Goal: Complete application form: Complete application form

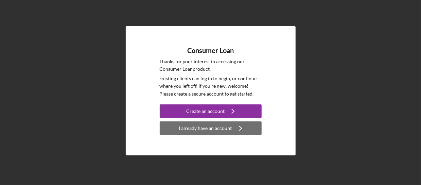
click at [208, 130] on div "I already have an account" at bounding box center [205, 128] width 53 height 14
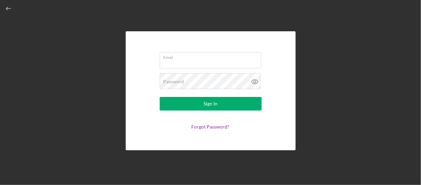
type input "[EMAIL_ADDRESS][DOMAIN_NAME]"
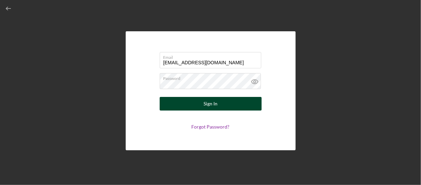
click at [206, 106] on div "Sign In" at bounding box center [211, 104] width 14 height 14
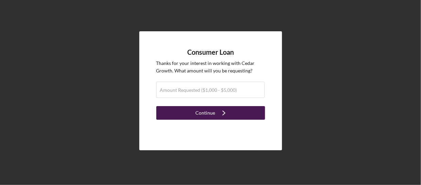
click at [205, 111] on div "Continue" at bounding box center [206, 113] width 20 height 14
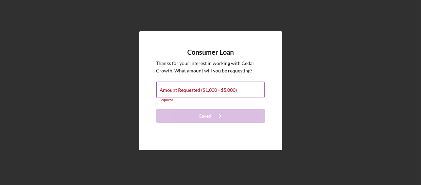
click at [218, 93] on input "Amount Requested ($1,000 - $5,000)" at bounding box center [210, 90] width 108 height 16
type input "$1,500"
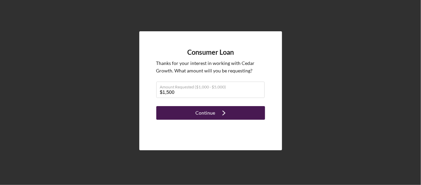
click at [215, 119] on icon "Icon/Navigate" at bounding box center [223, 112] width 17 height 17
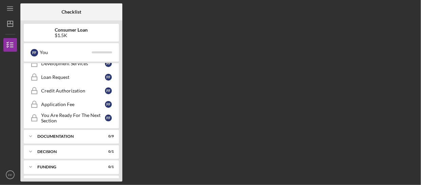
scroll to position [113, 0]
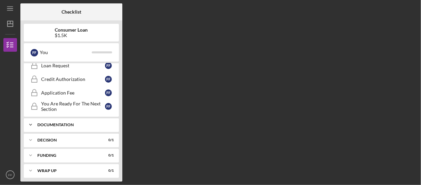
click at [55, 123] on div "Documentation" at bounding box center [73, 125] width 73 height 4
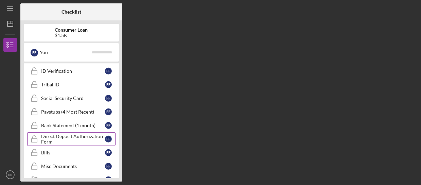
scroll to position [237, 0]
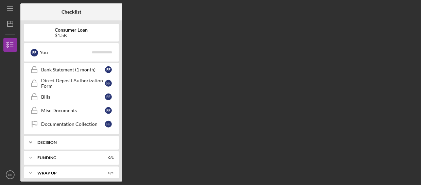
click at [88, 140] on div "Decision" at bounding box center [73, 142] width 73 height 4
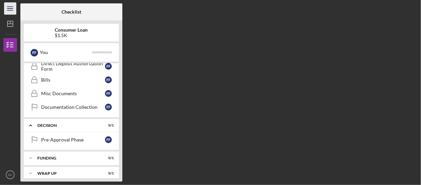
click at [8, 10] on icon "Icon/Menu" at bounding box center [10, 8] width 15 height 15
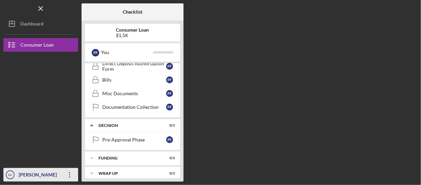
click at [71, 176] on icon "Icon/Overflow" at bounding box center [69, 174] width 17 height 17
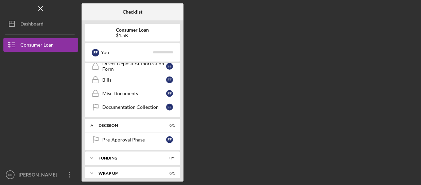
click at [301, 59] on div "Checklist Consumer Loan $1.5K F F You Icon/Expander Eligiblity 0 / 11 Personal …" at bounding box center [250, 92] width 336 height 178
click at [146, 137] on link "Pre-Approval Phase Pre-Approval Phase F F" at bounding box center [132, 140] width 88 height 14
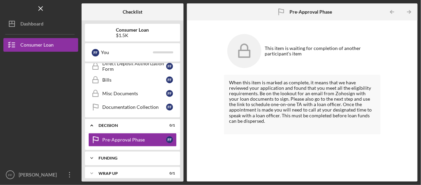
click at [143, 155] on div "Icon/Expander Funding 0 / 1" at bounding box center [132, 158] width 95 height 14
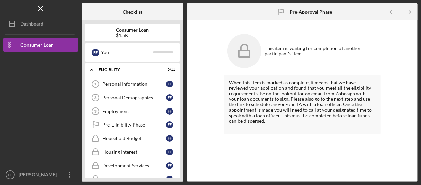
click at [367, 22] on div "This item is waiting for completion of another participant's item When this ite…" at bounding box center [302, 100] width 231 height 161
click at [38, 11] on icon "Icon/Menu Close" at bounding box center [40, 8] width 15 height 15
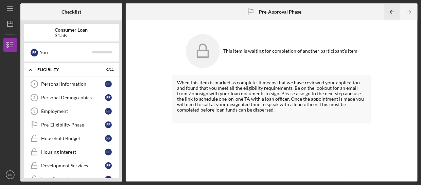
click at [388, 14] on icon "Icon/Table Pagination Arrow" at bounding box center [391, 11] width 15 height 15
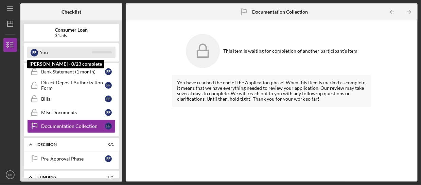
click at [47, 55] on div "You" at bounding box center [66, 53] width 52 height 12
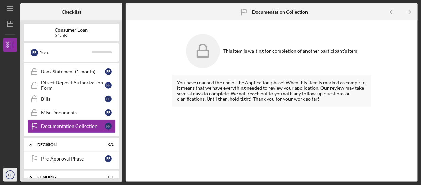
click at [6, 178] on icon "FF" at bounding box center [10, 174] width 14 height 17
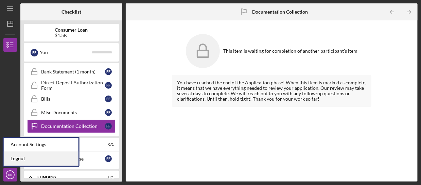
click at [14, 160] on link "Logout" at bounding box center [41, 159] width 75 height 14
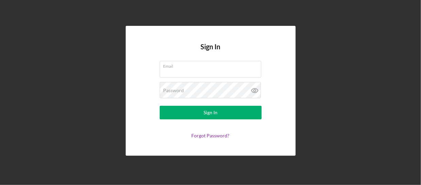
type input "[EMAIL_ADDRESS][DOMAIN_NAME]"
